Goal: Book appointment/travel/reservation

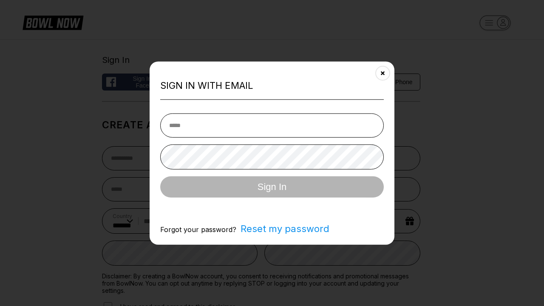
select select "**"
type input "**********"
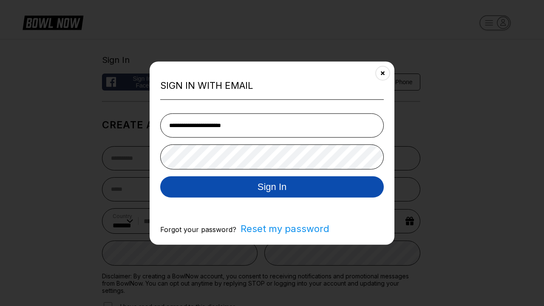
click at [272, 187] on button "Sign In" at bounding box center [271, 186] width 223 height 21
